Goal: Information Seeking & Learning: Learn about a topic

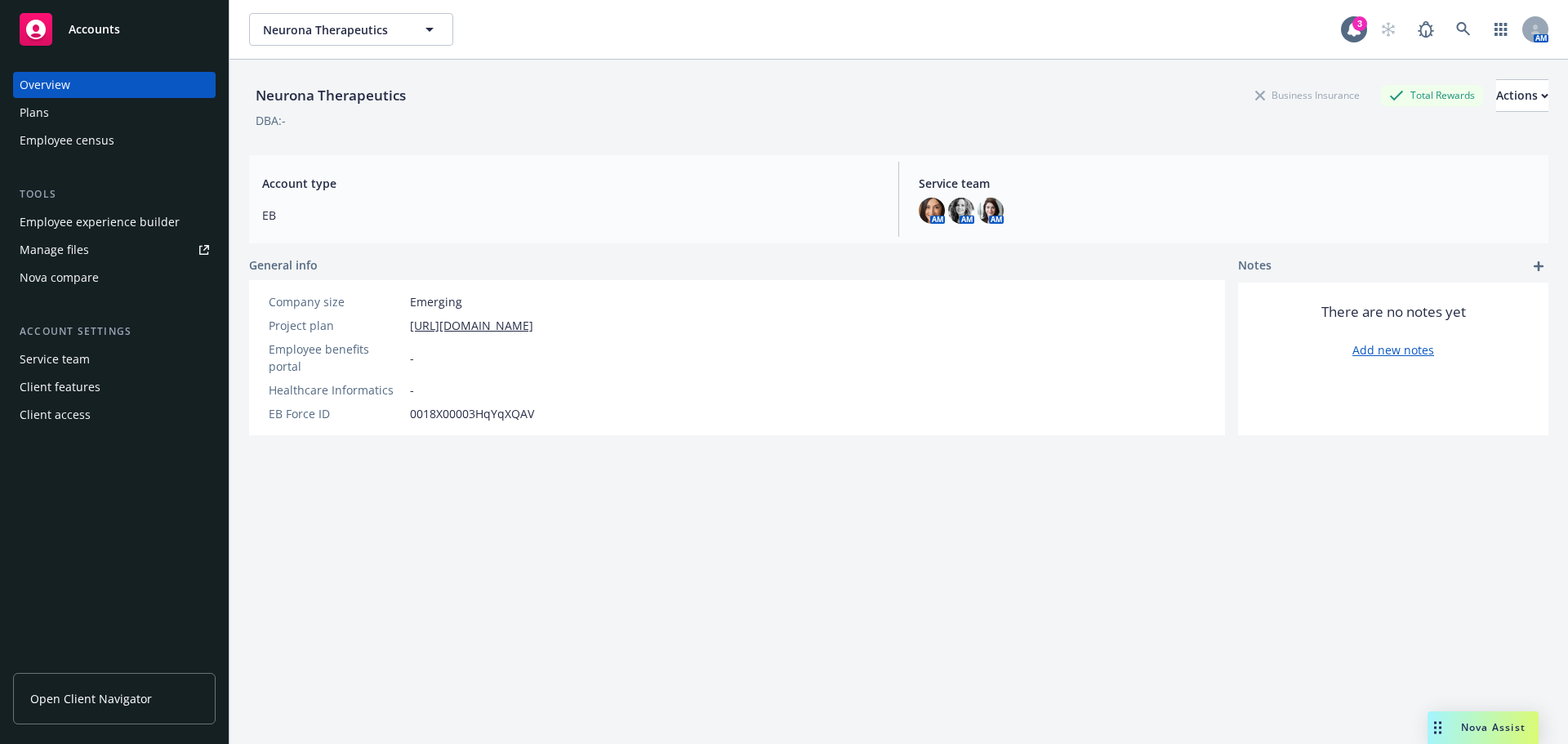
click at [61, 105] on div "Plans" at bounding box center [114, 112] width 190 height 26
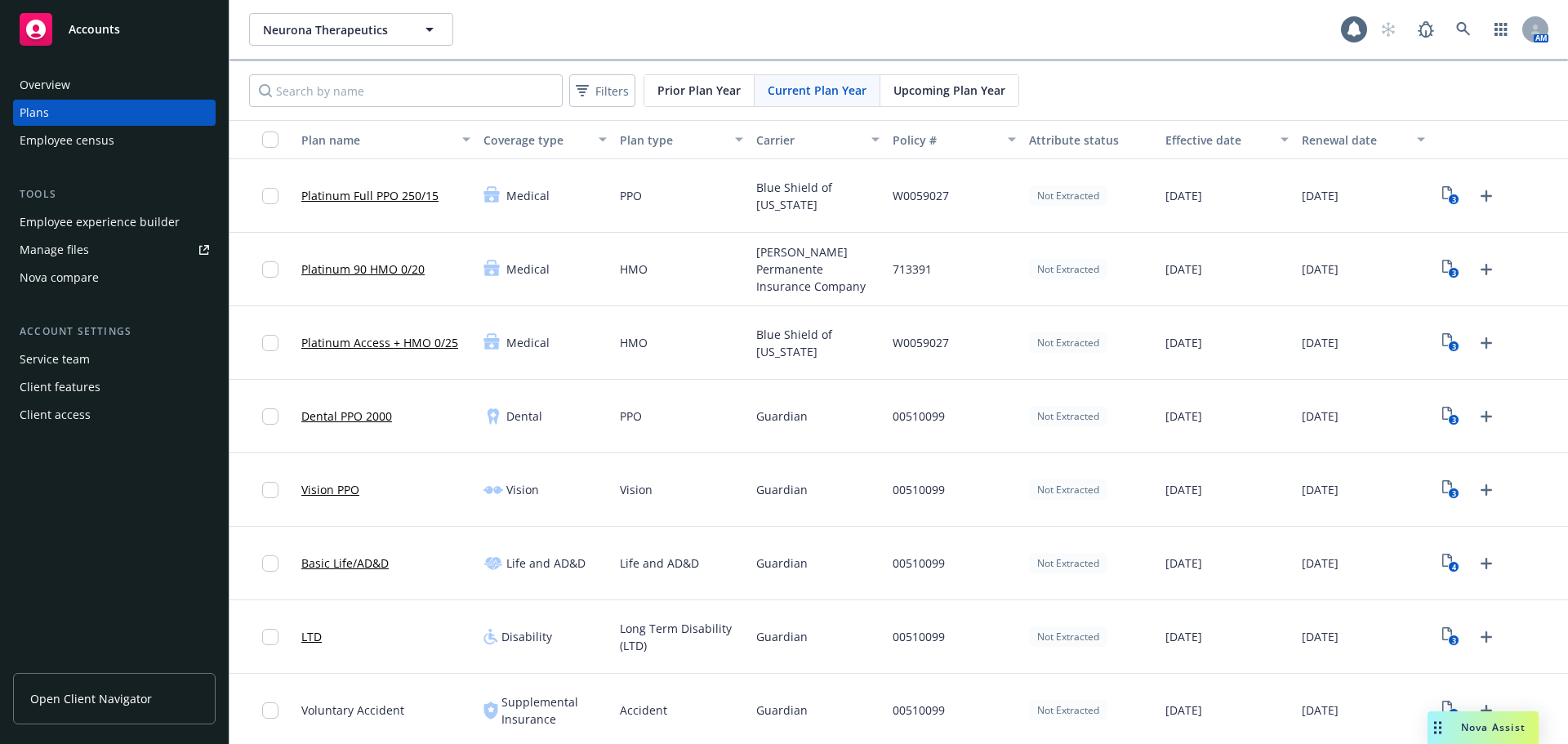
click at [922, 87] on span "Upcoming Plan Year" at bounding box center [950, 90] width 112 height 17
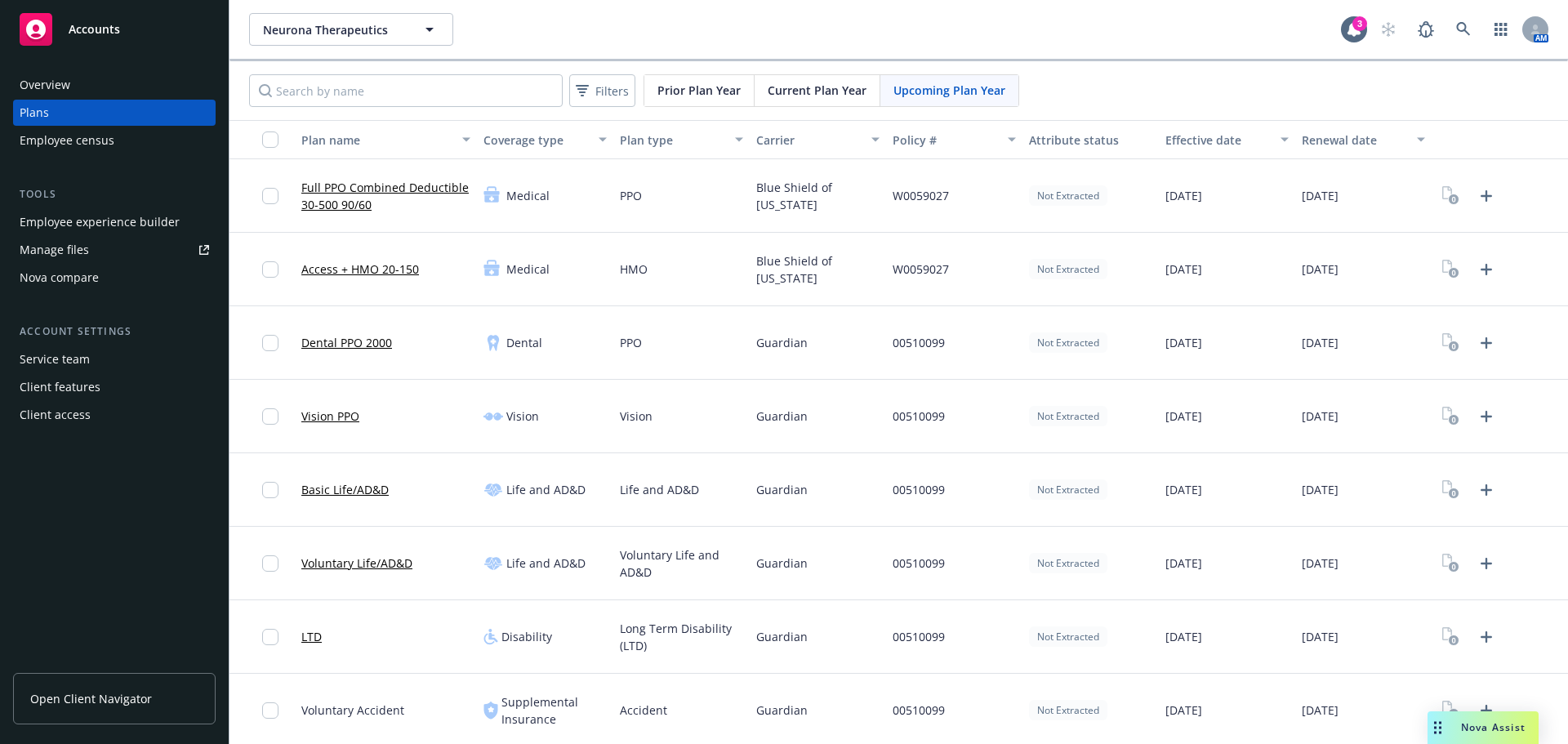
click at [383, 191] on link "Full PPO Combined Deductible 30-500 90/60" at bounding box center [386, 195] width 169 height 34
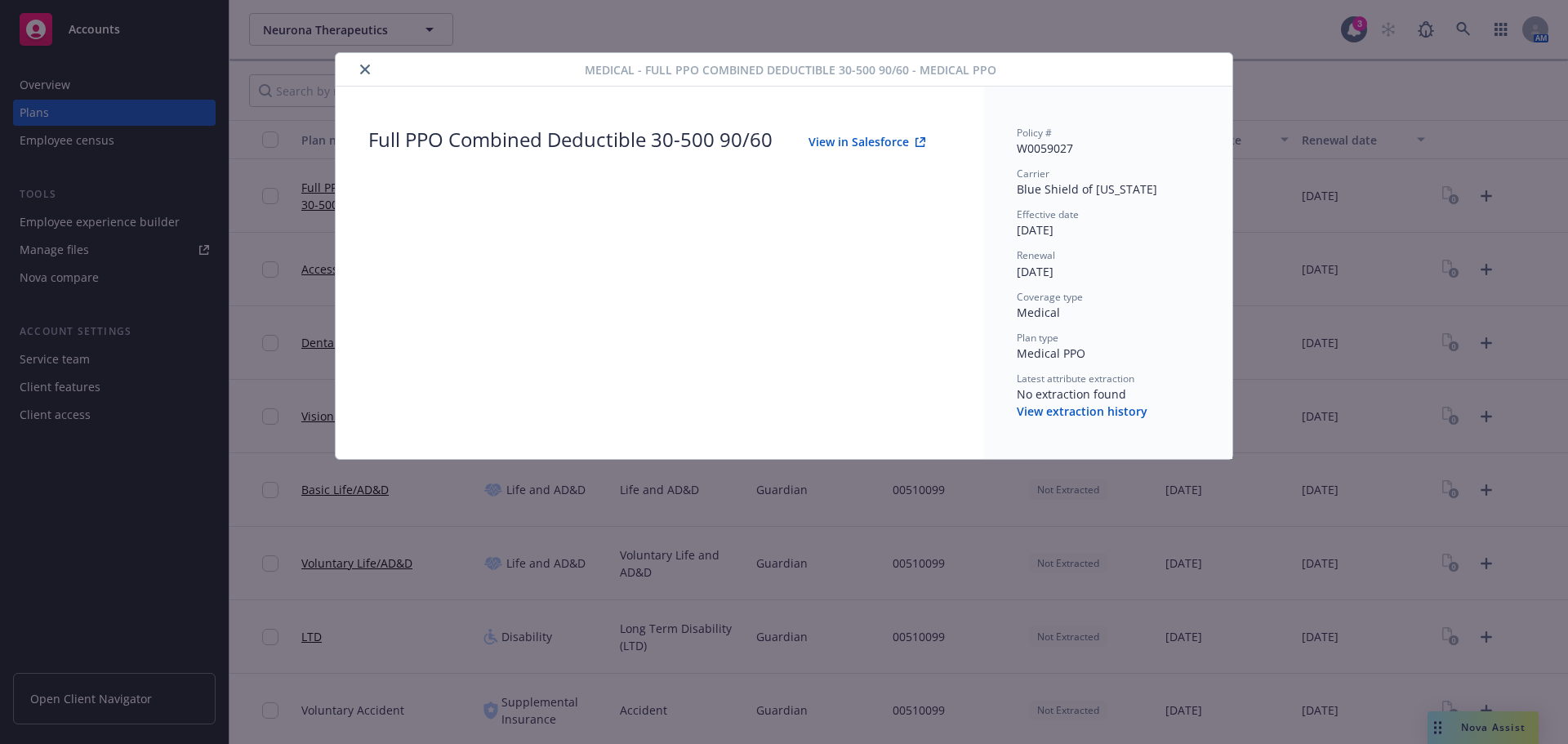
click at [358, 62] on button "close" at bounding box center [364, 69] width 19 height 19
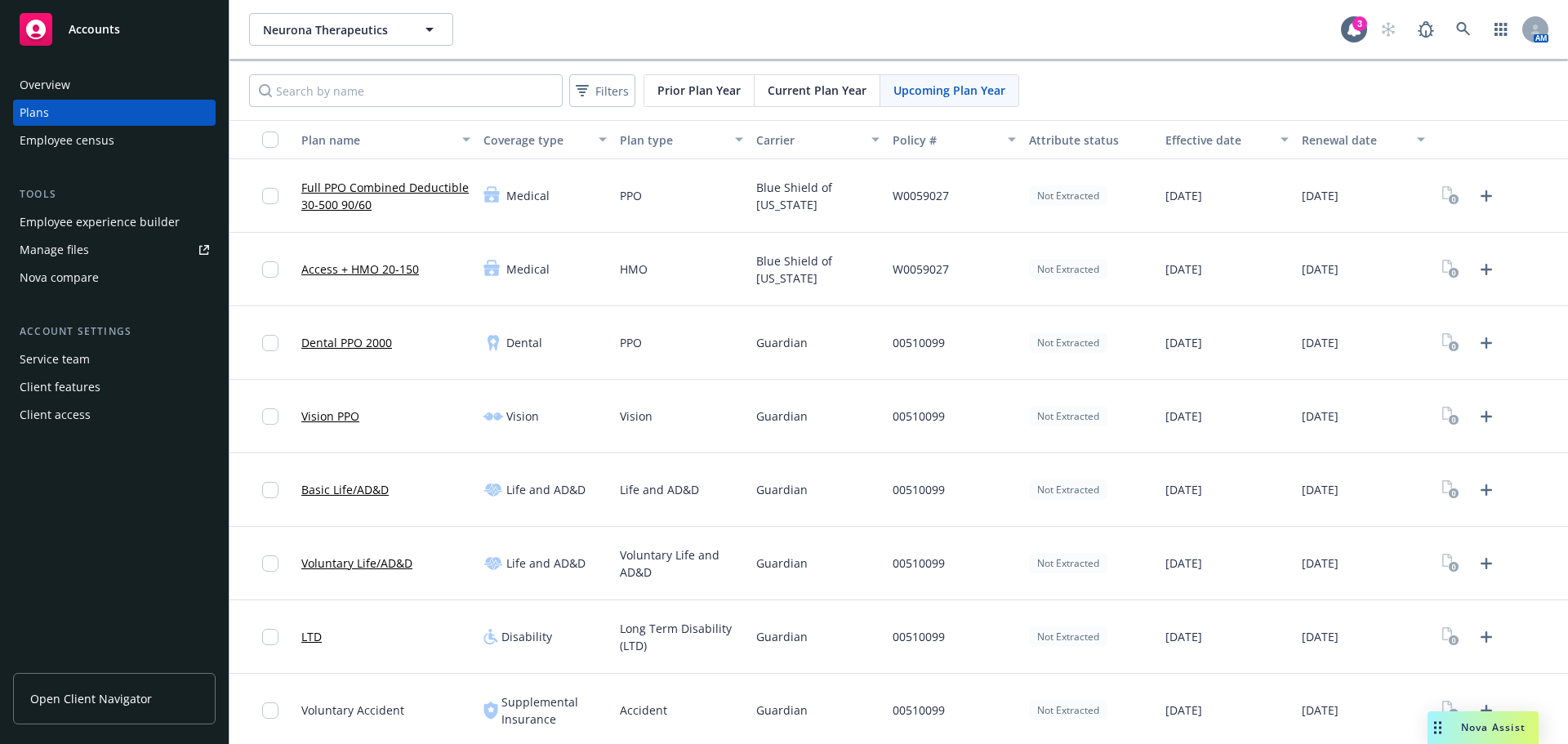
click at [359, 350] on link "Dental PPO 2000" at bounding box center [346, 343] width 91 height 17
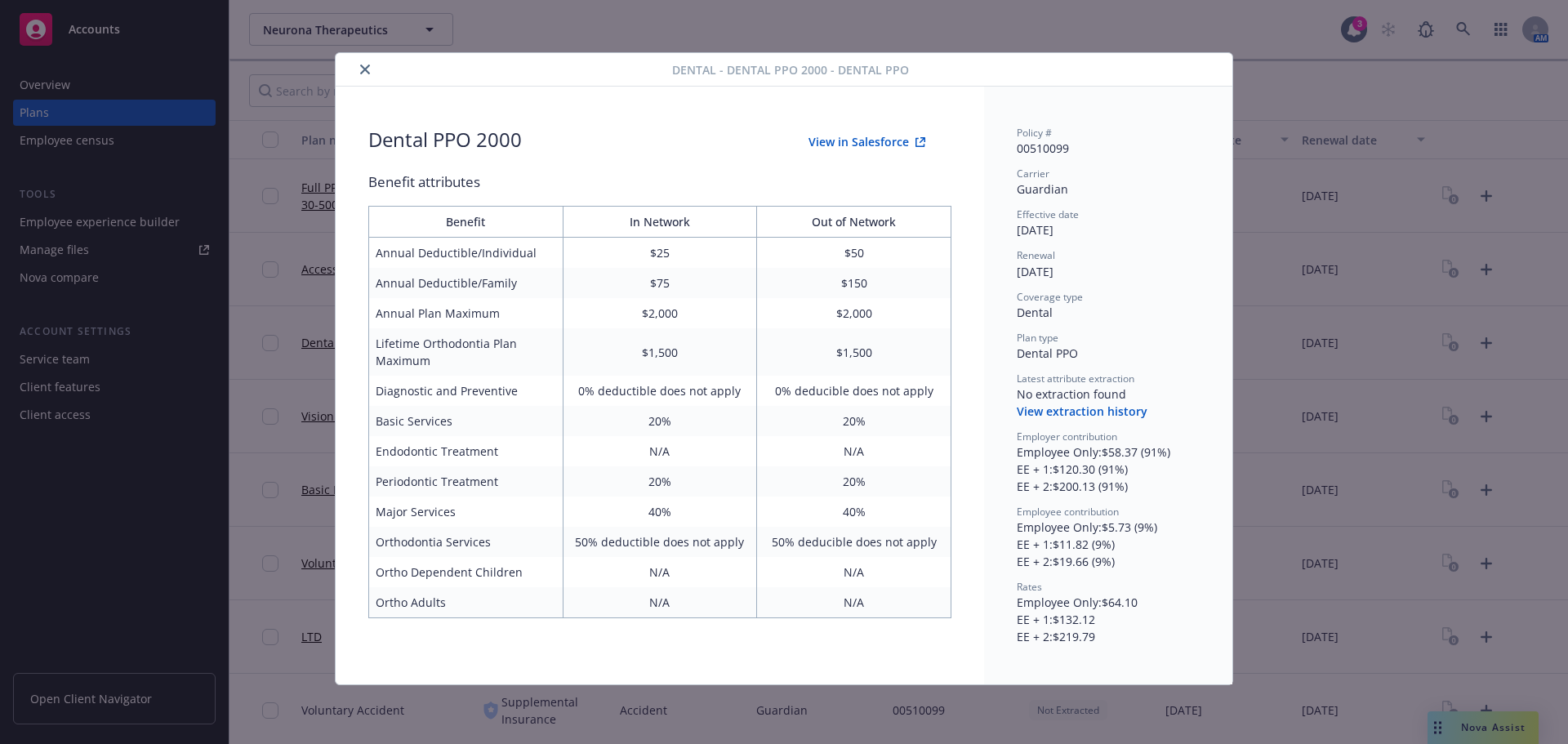
click at [371, 68] on button "close" at bounding box center [364, 69] width 19 height 19
